Goal: Find specific page/section: Find specific page/section

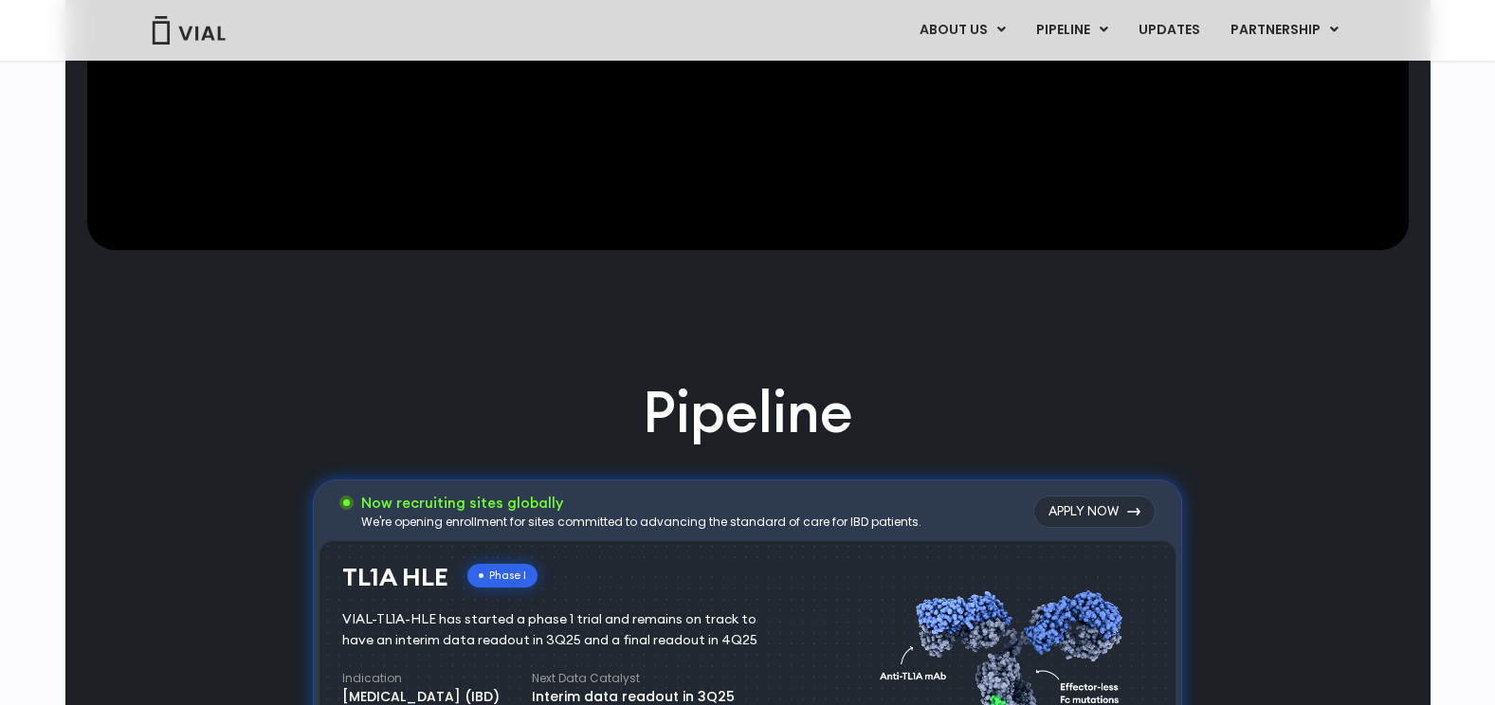
scroll to position [107, 0]
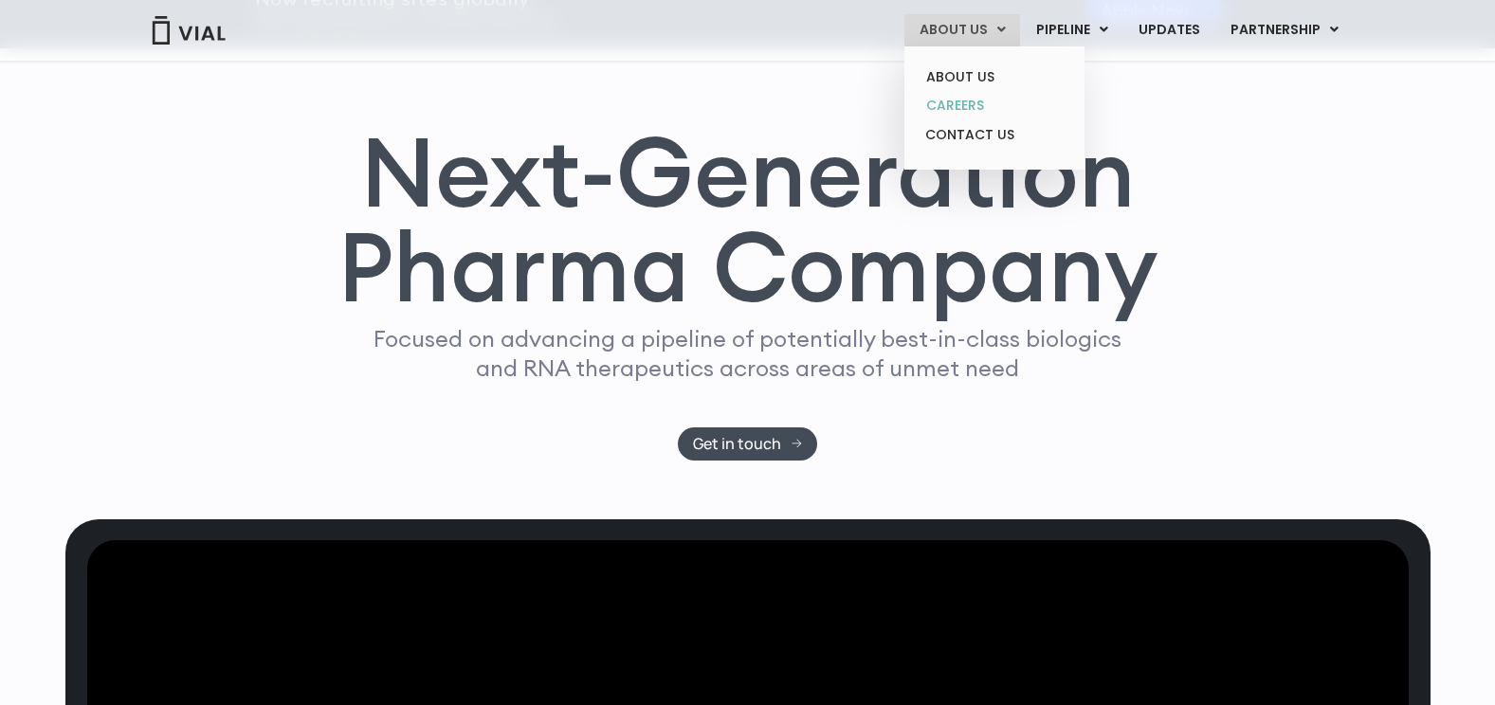
click at [972, 105] on link "CAREERS" at bounding box center [994, 105] width 166 height 29
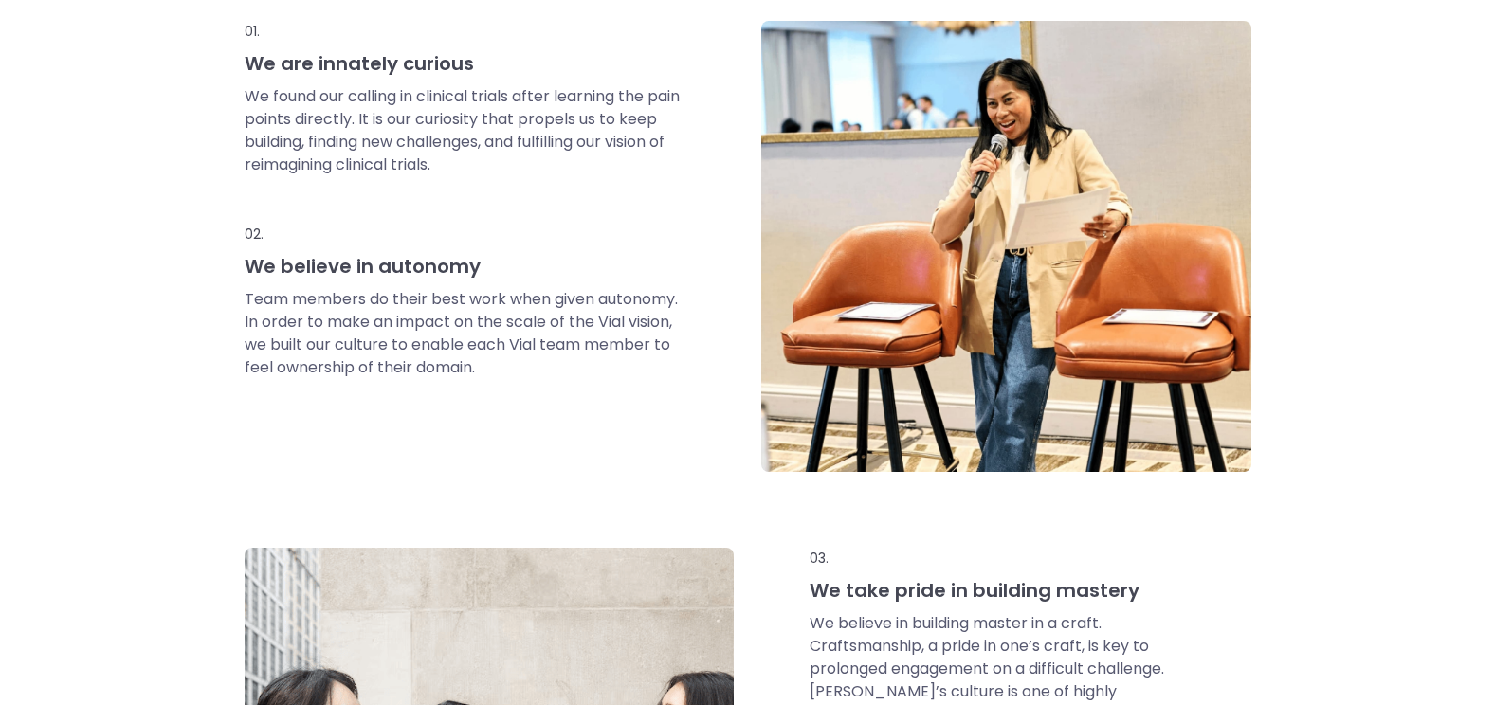
scroll to position [727, 0]
